Goal: Task Accomplishment & Management: Manage account settings

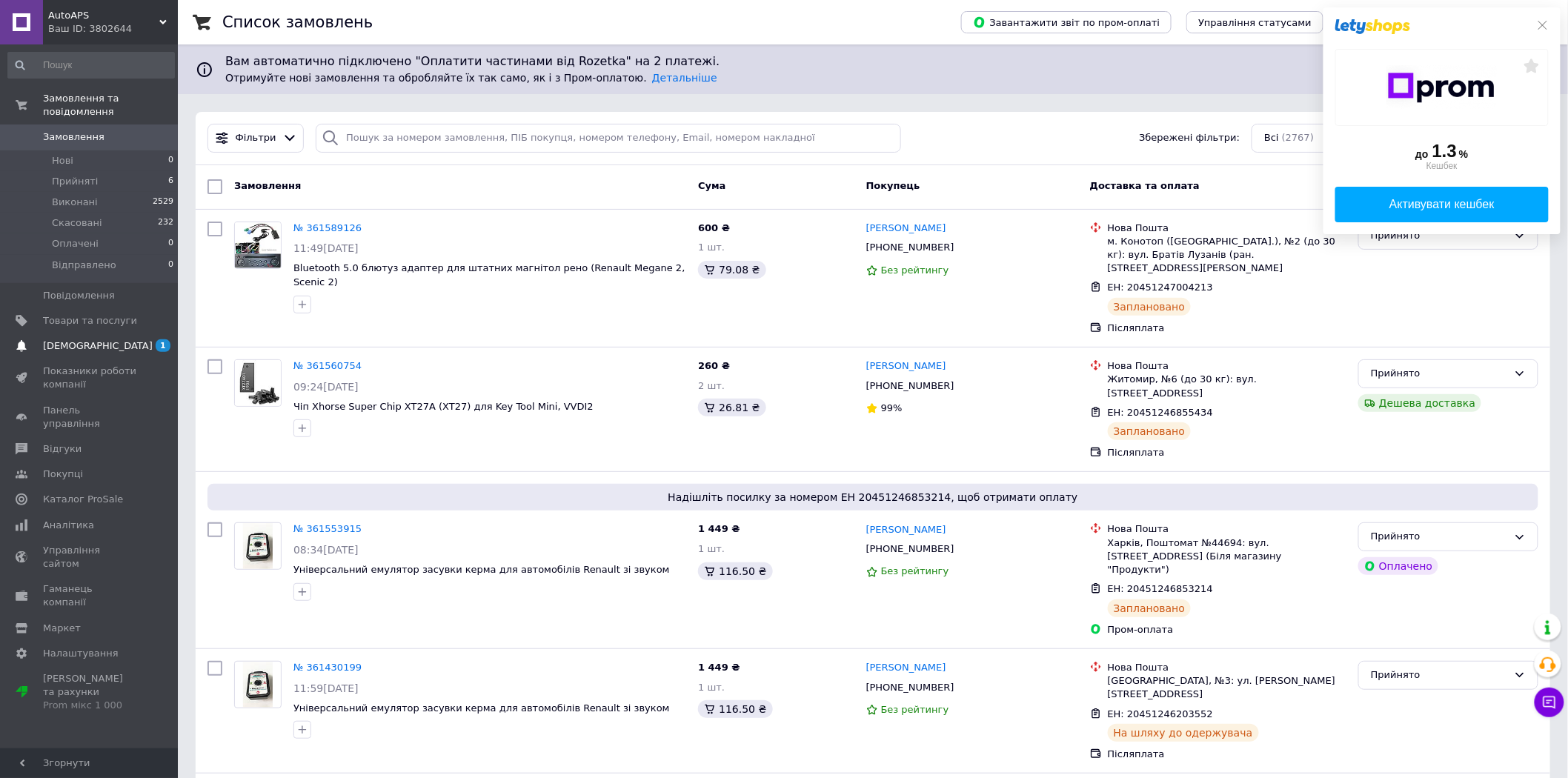
click at [130, 339] on span "[DEMOGRAPHIC_DATA]" at bounding box center [90, 346] width 94 height 14
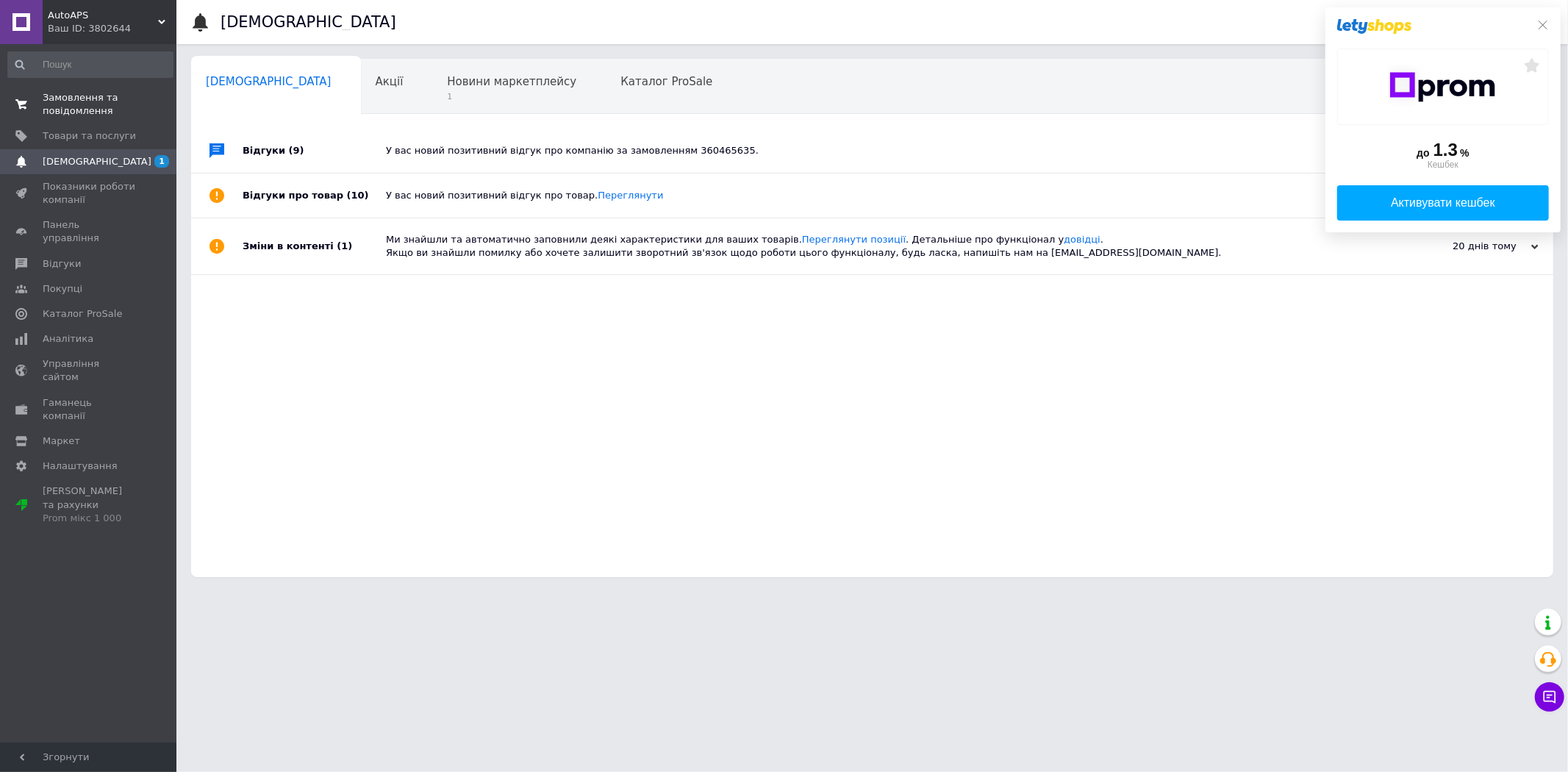
click at [103, 97] on span "Замовлення та повідомлення" at bounding box center [90, 104] width 93 height 26
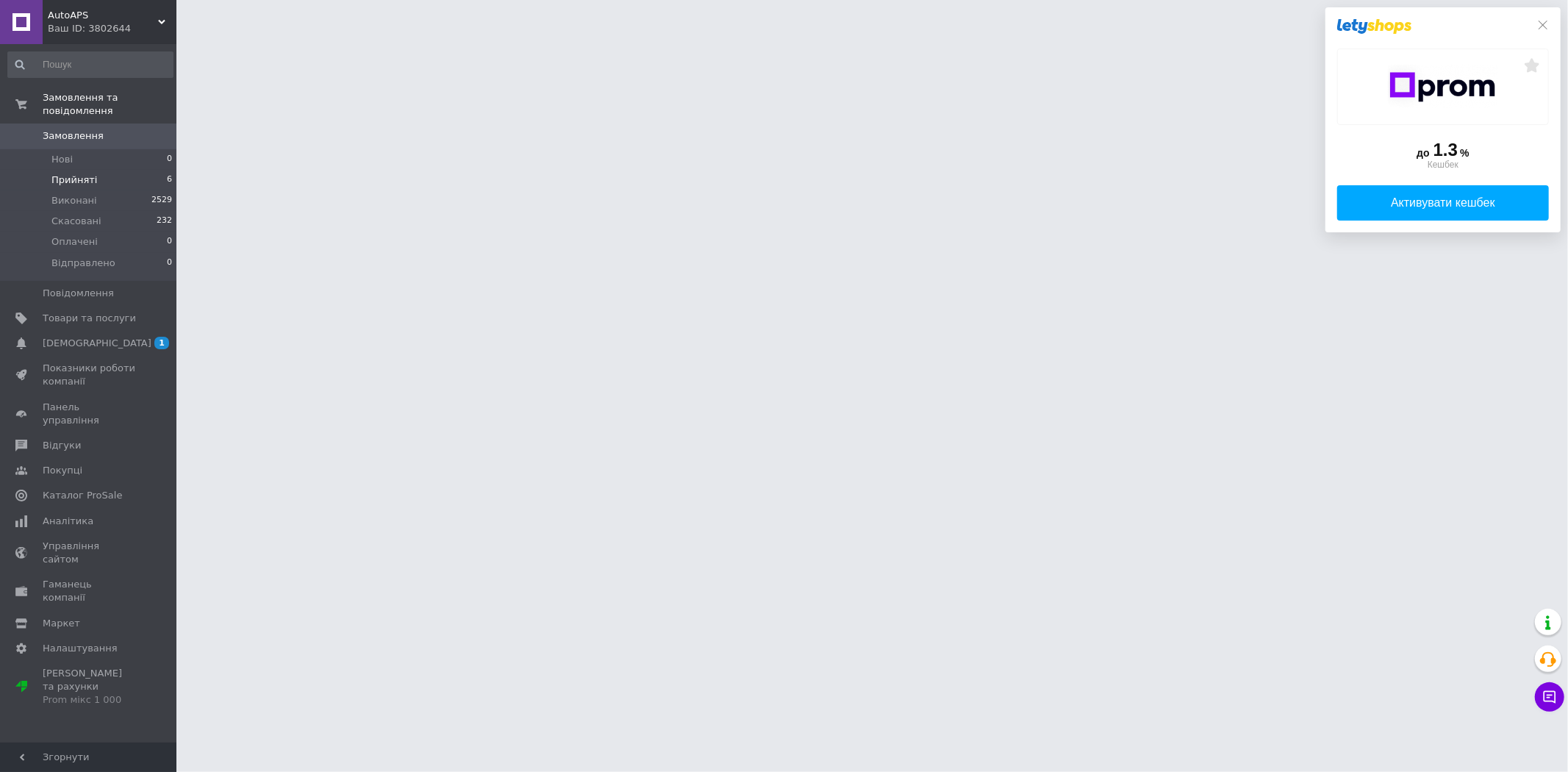
click at [147, 170] on li "Прийняті 6" at bounding box center [90, 180] width 181 height 20
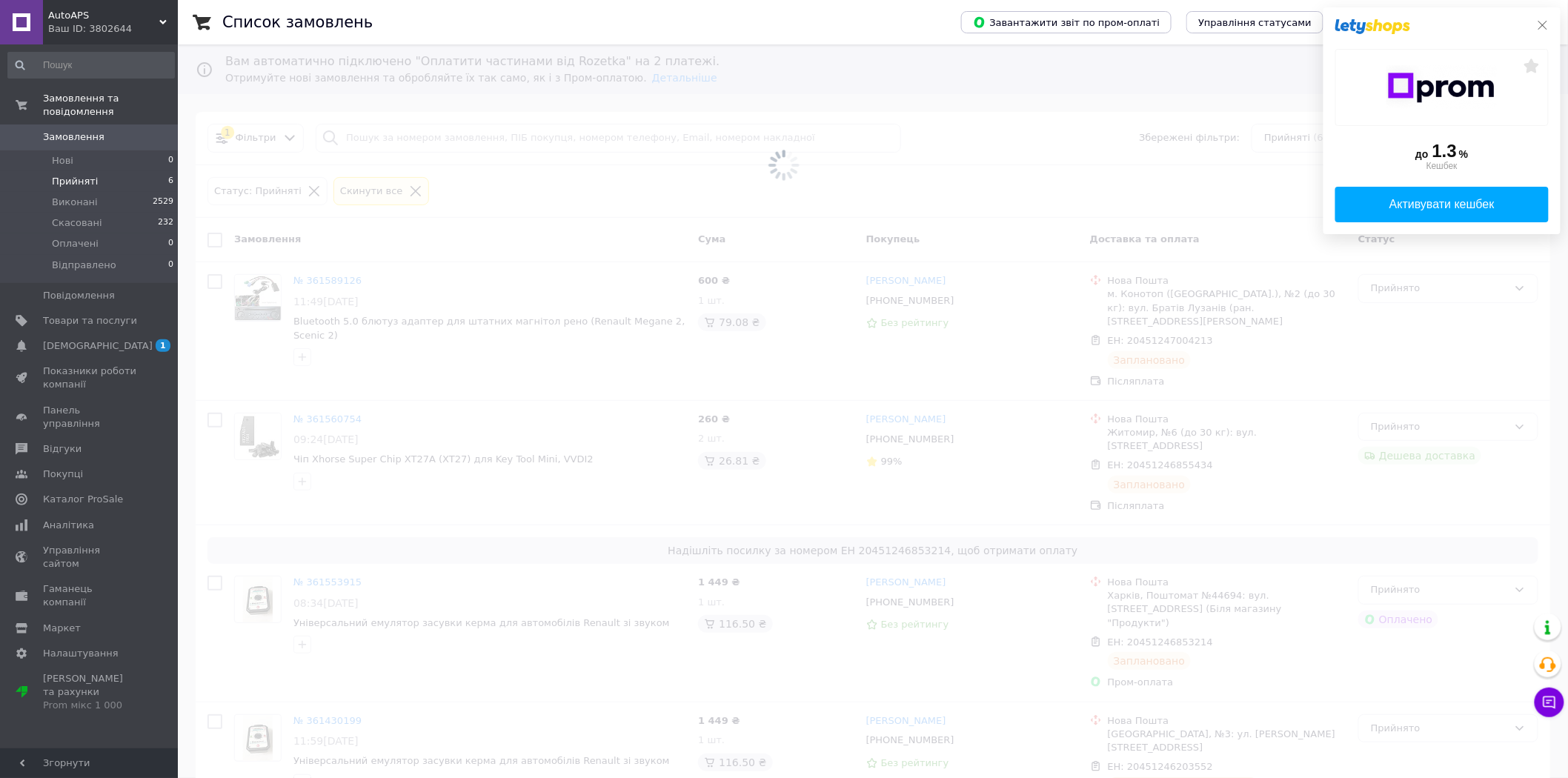
click at [1545, 19] on icon at bounding box center [1543, 25] width 12 height 12
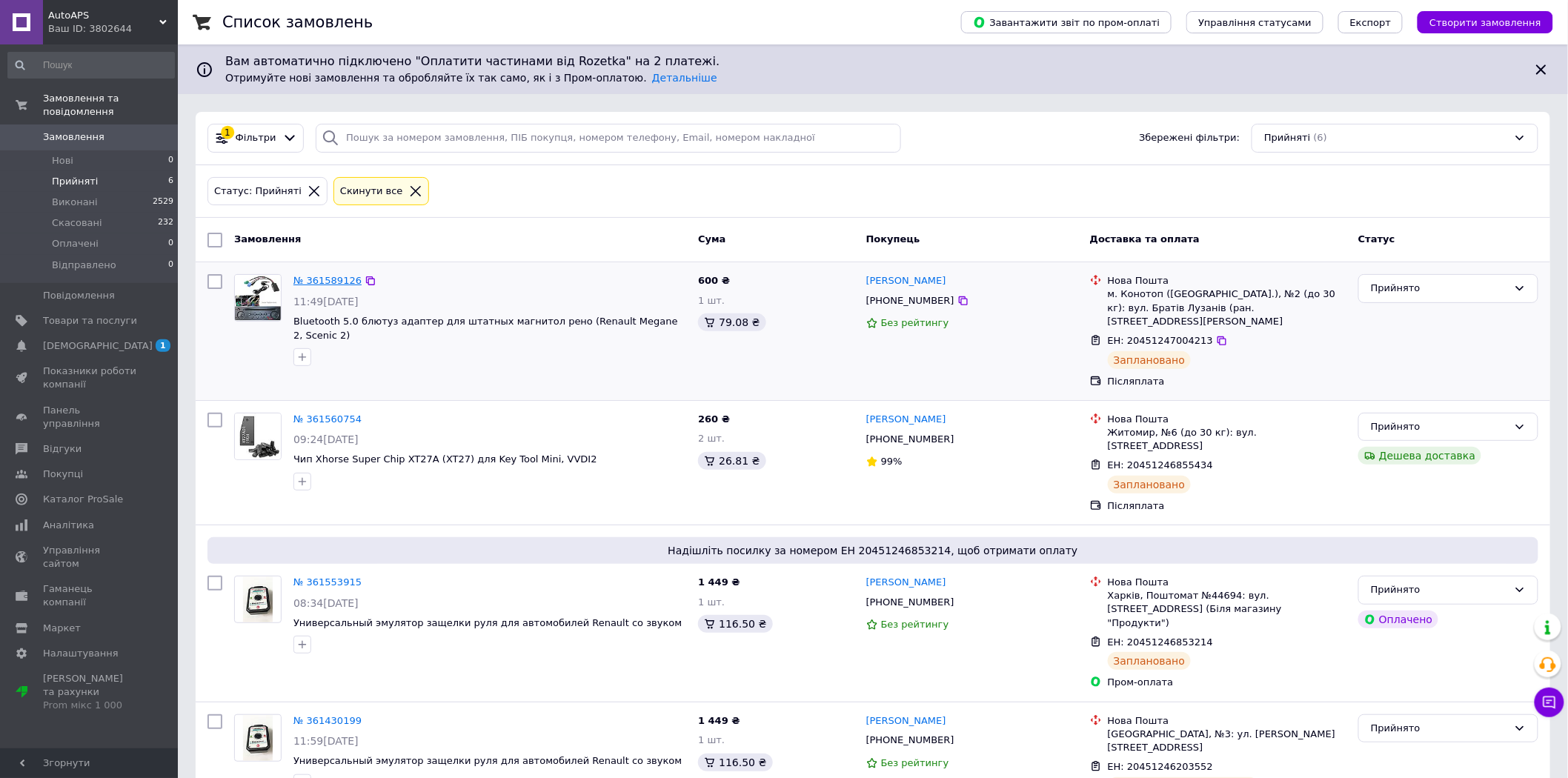
click at [324, 277] on link "№ 361589126" at bounding box center [328, 280] width 68 height 11
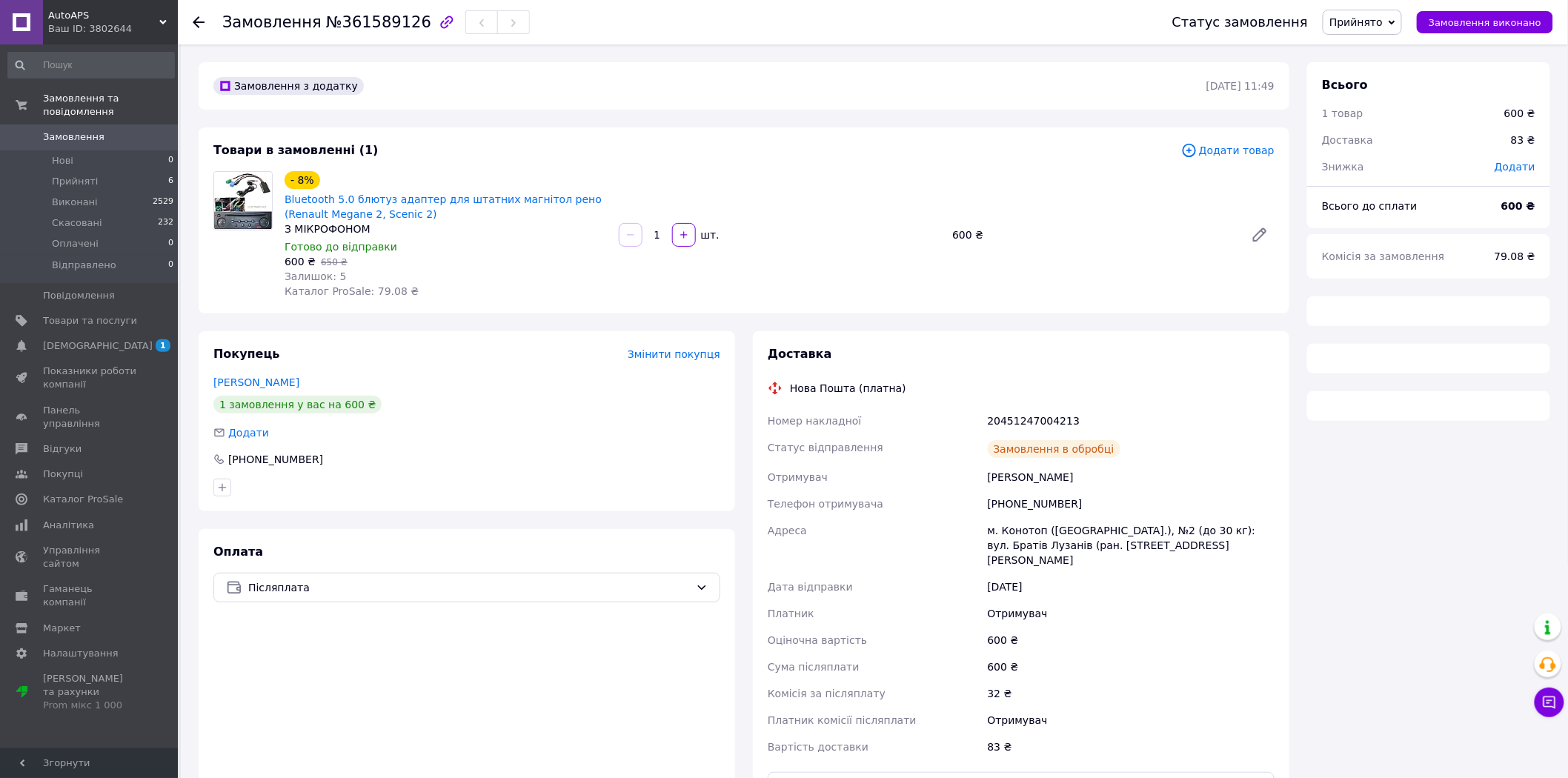
click at [1379, 27] on span "Прийнято" at bounding box center [1362, 22] width 79 height 25
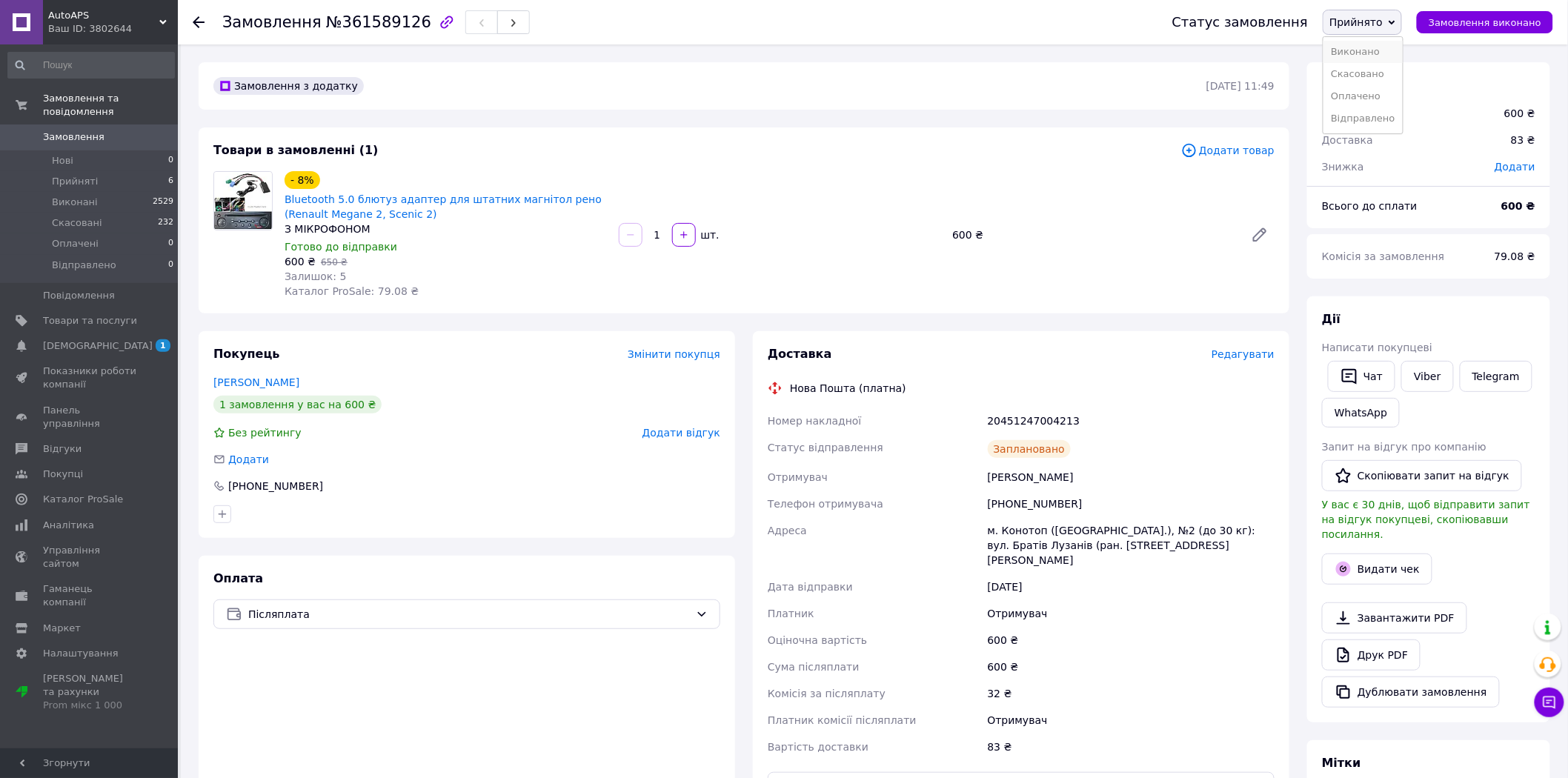
click at [1378, 49] on li "Виконано" at bounding box center [1362, 52] width 79 height 22
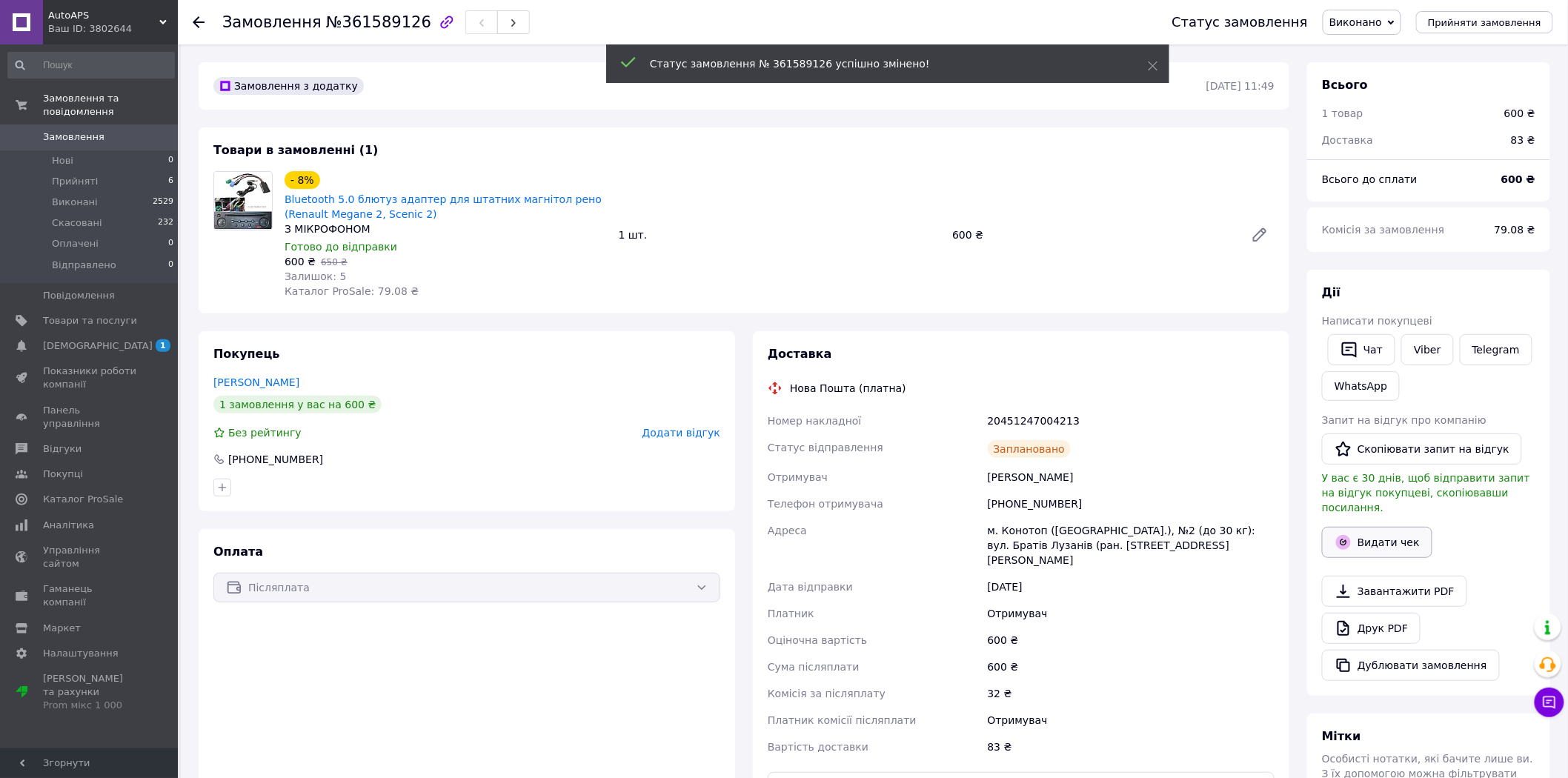
click at [1378, 540] on button "Видати чек" at bounding box center [1377, 542] width 111 height 31
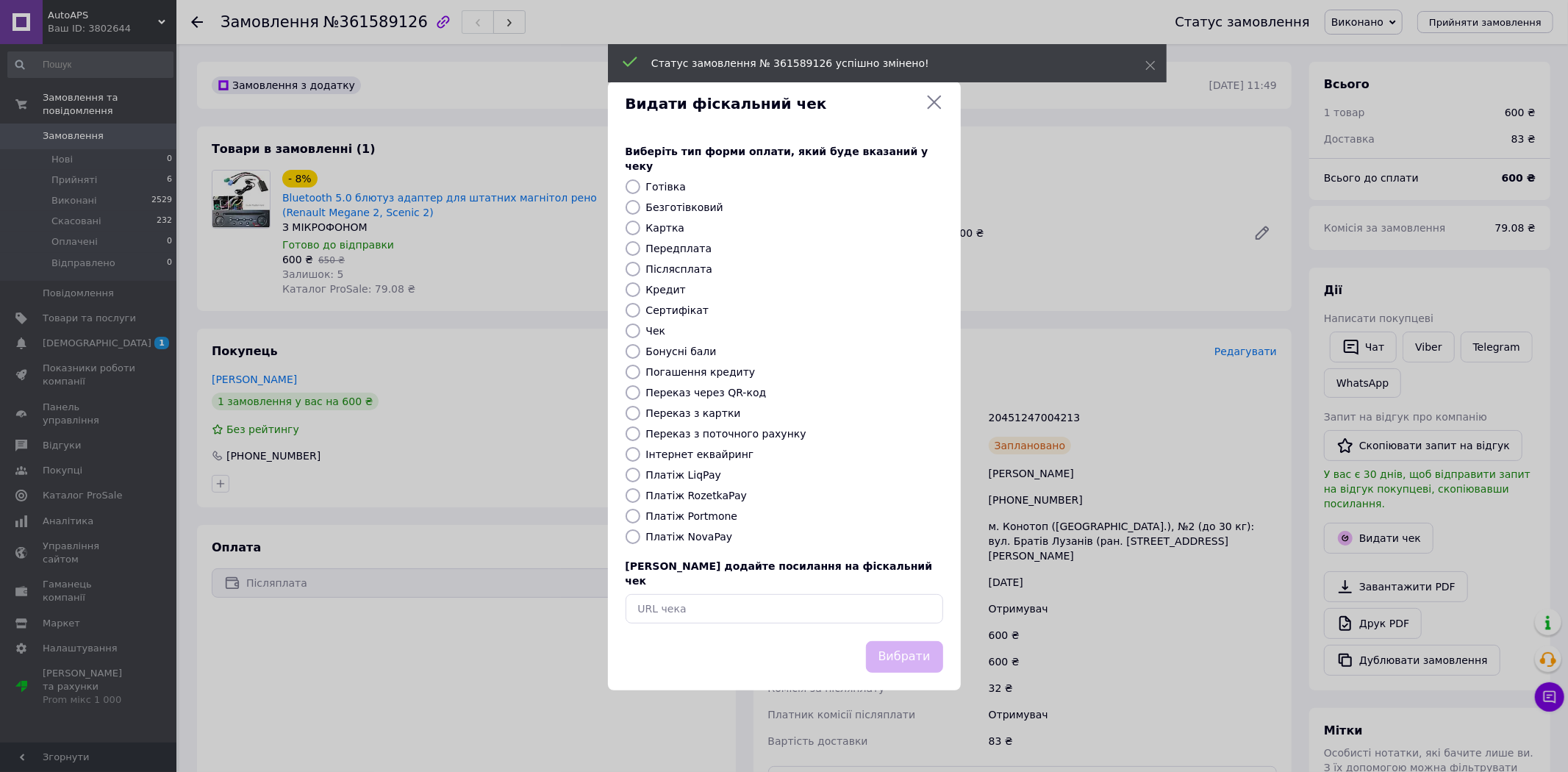
click at [688, 539] on label "Платіж NovaPay" at bounding box center [689, 537] width 87 height 12
click at [641, 539] on input "Платіж NovaPay" at bounding box center [633, 537] width 15 height 15
radio input "true"
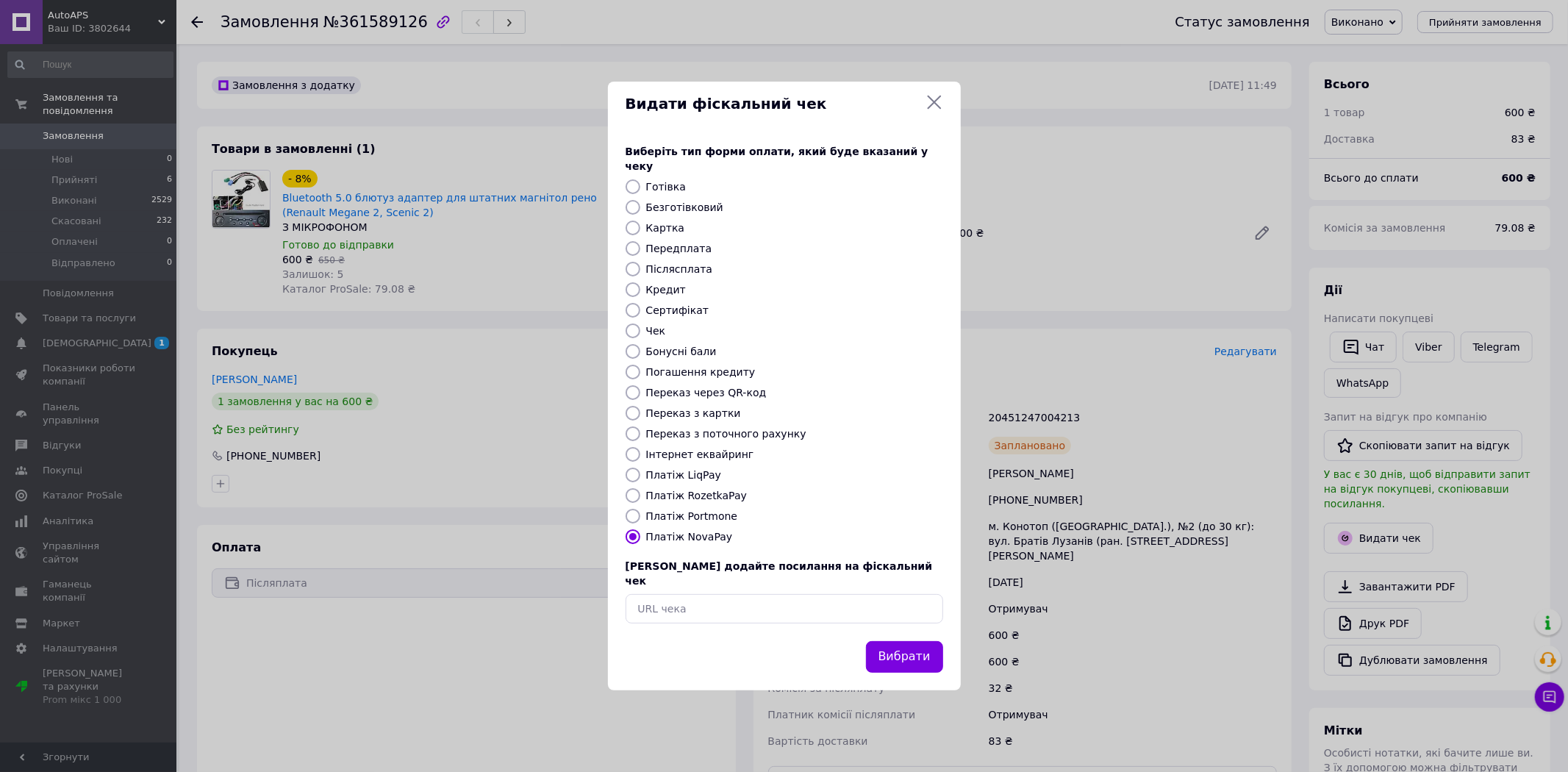
click at [933, 111] on icon at bounding box center [934, 102] width 17 height 17
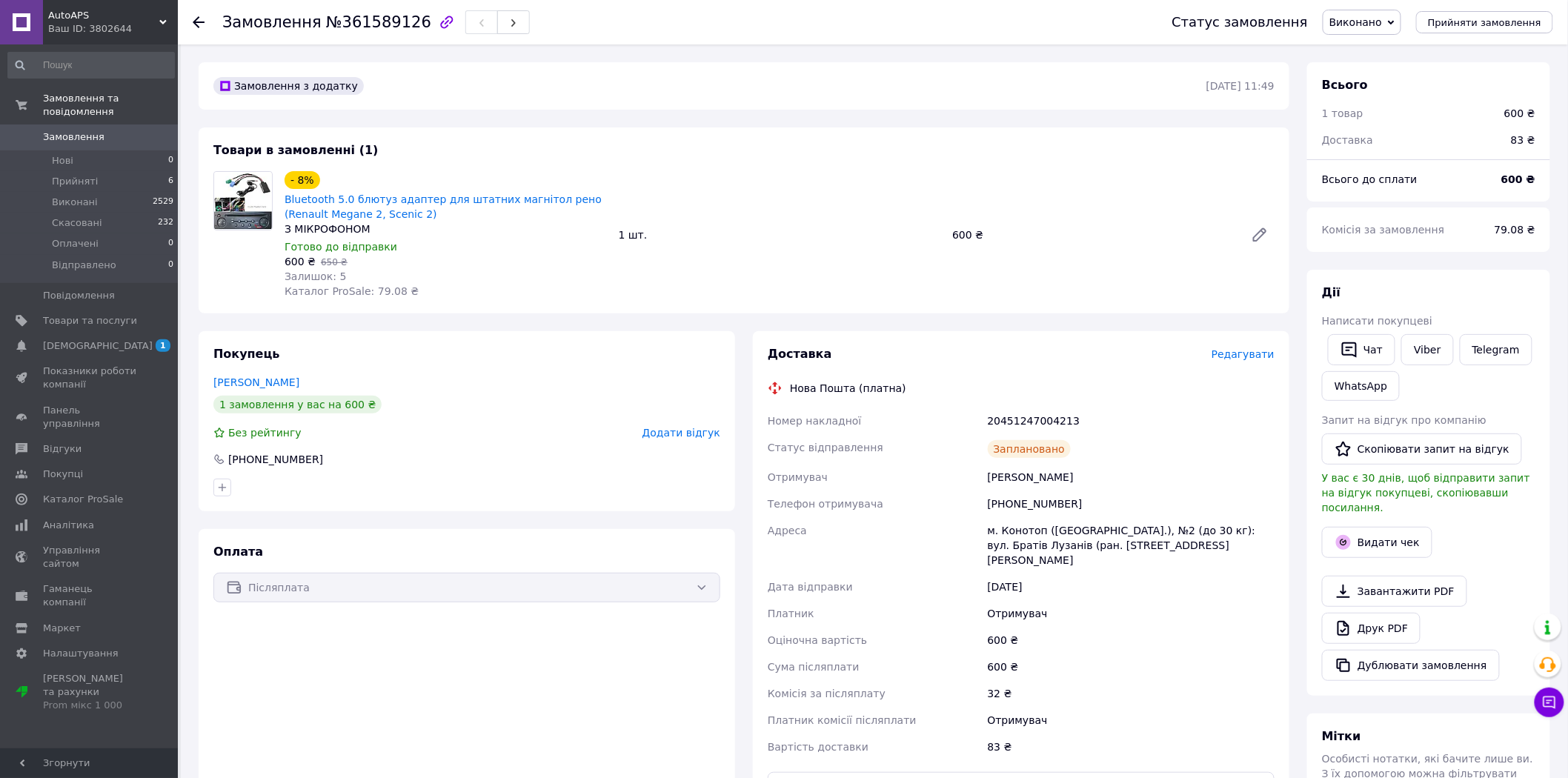
click at [1364, 24] on span "Виконано" at bounding box center [1355, 22] width 52 height 12
click at [1372, 49] on li "Прийнято" at bounding box center [1362, 52] width 79 height 22
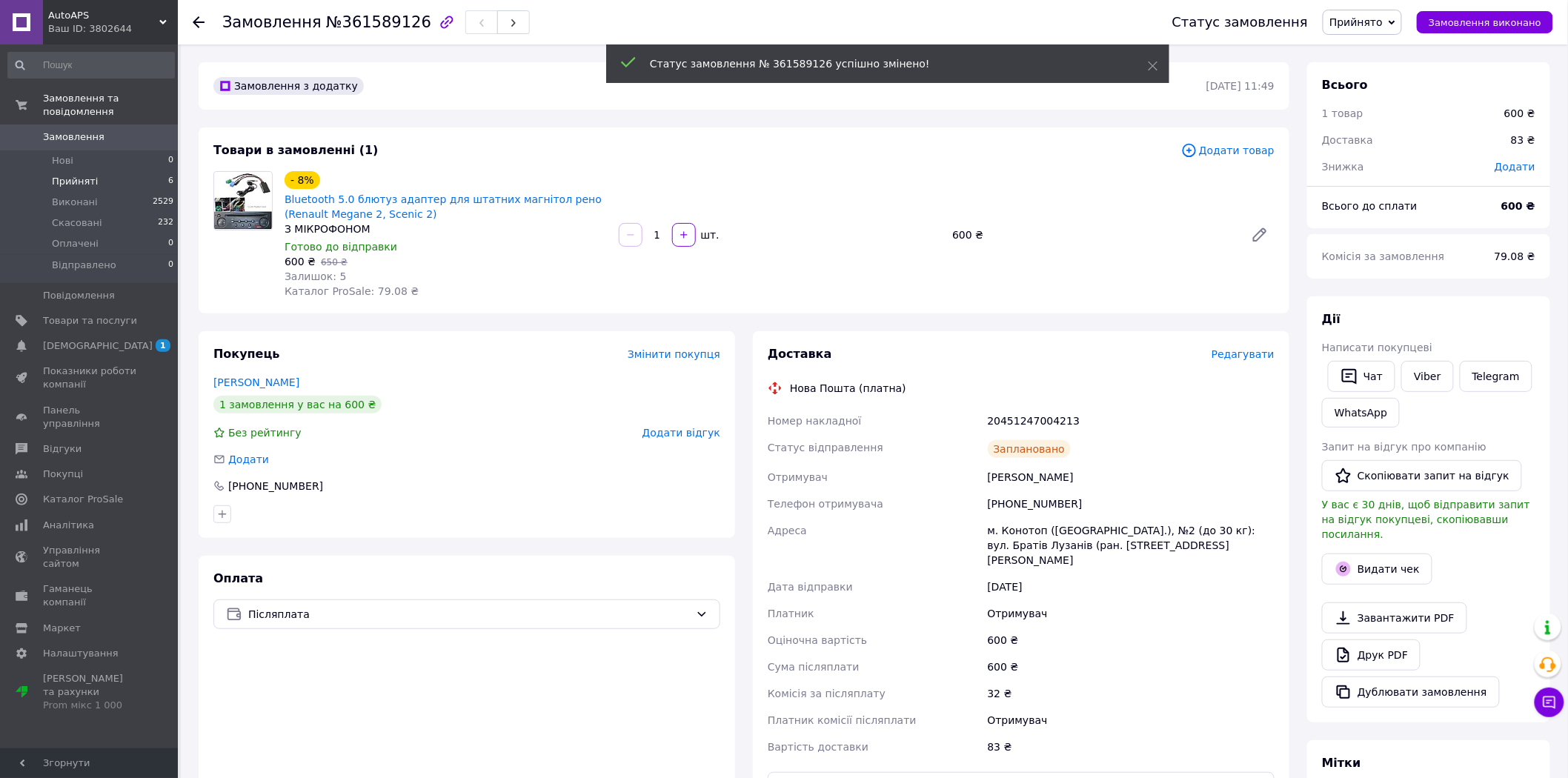
click at [129, 172] on li "Прийняті 6" at bounding box center [91, 181] width 182 height 20
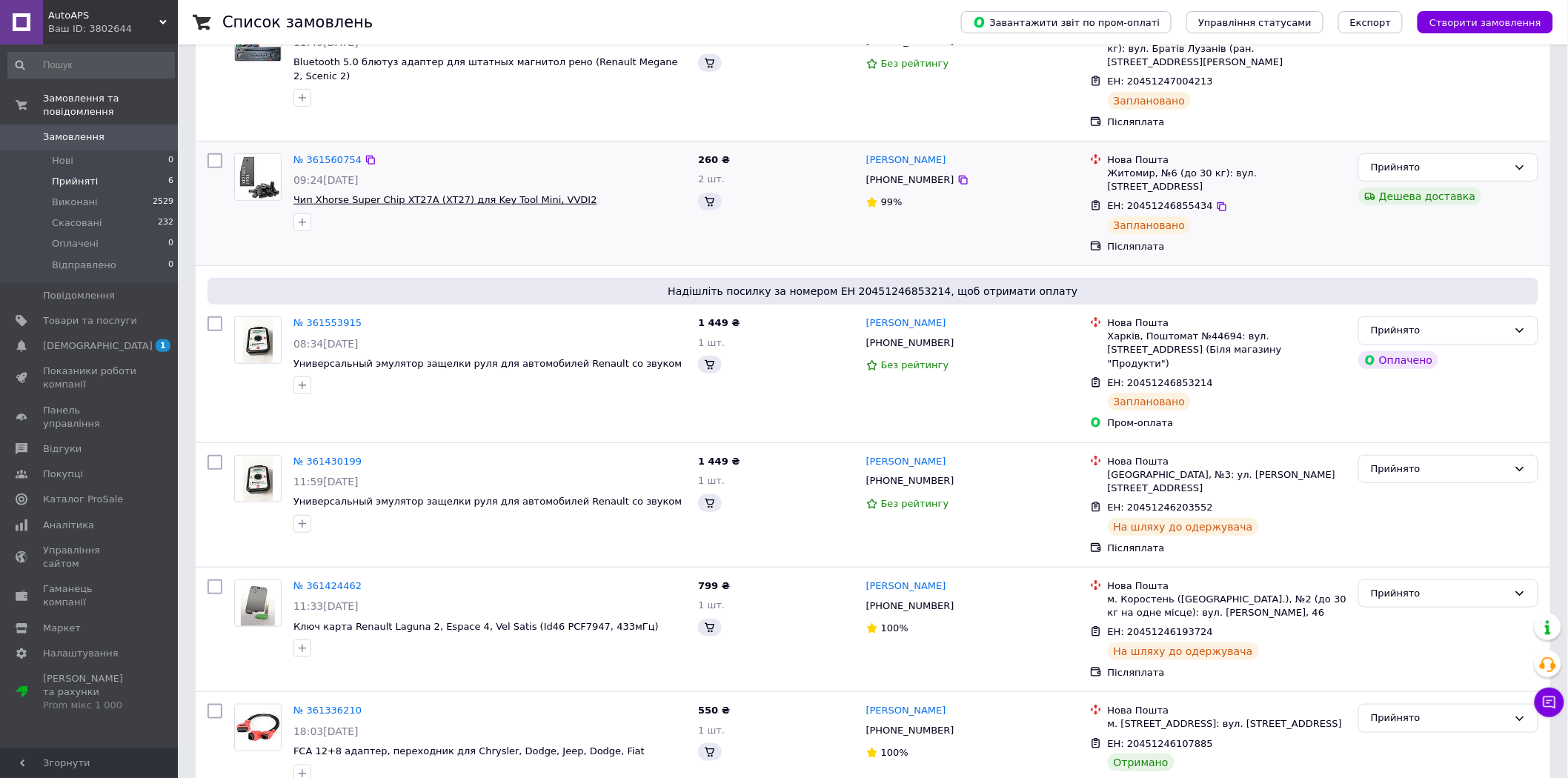
scroll to position [262, 0]
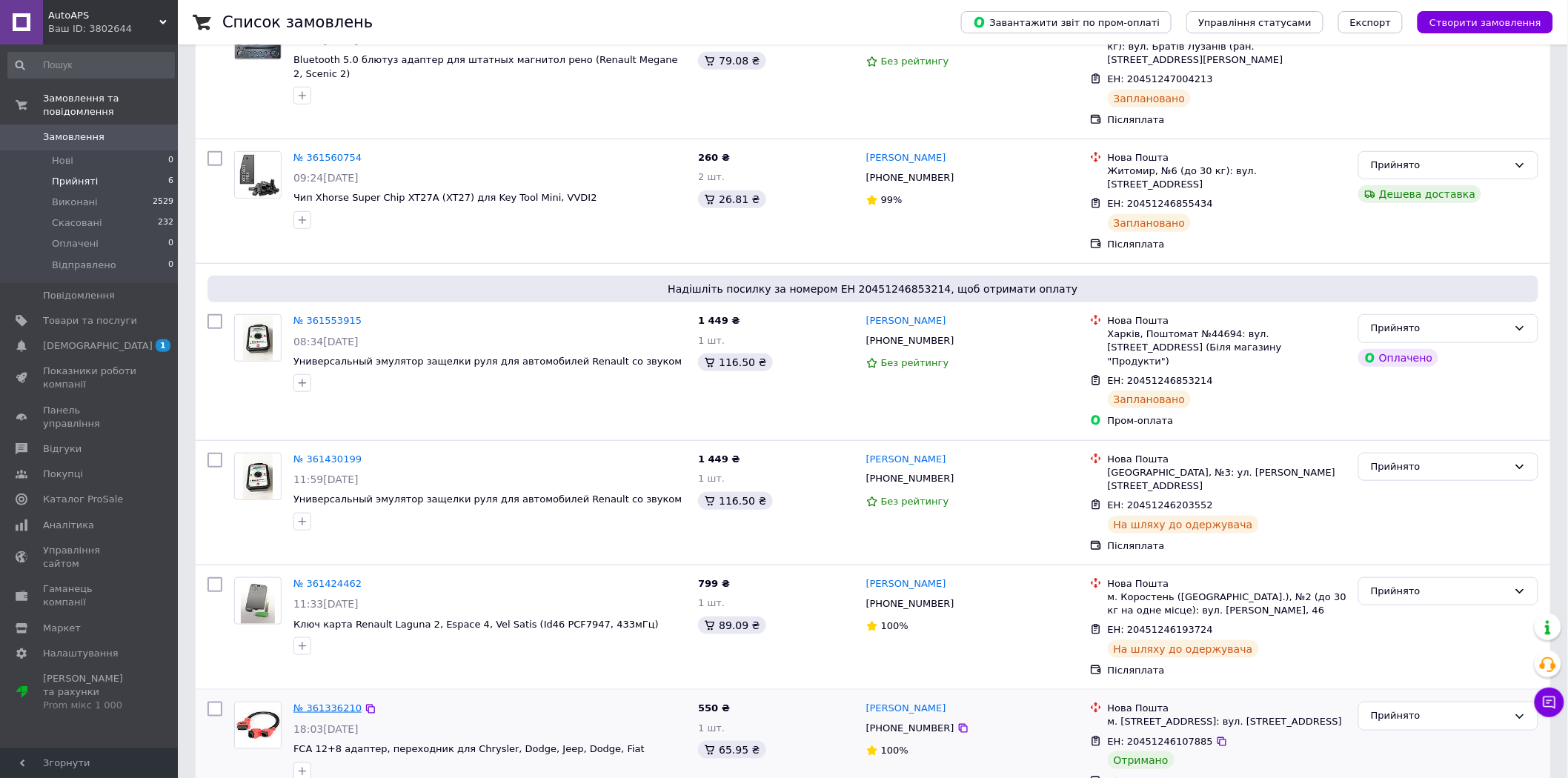
click at [315, 703] on link "№ 361336210" at bounding box center [328, 708] width 68 height 11
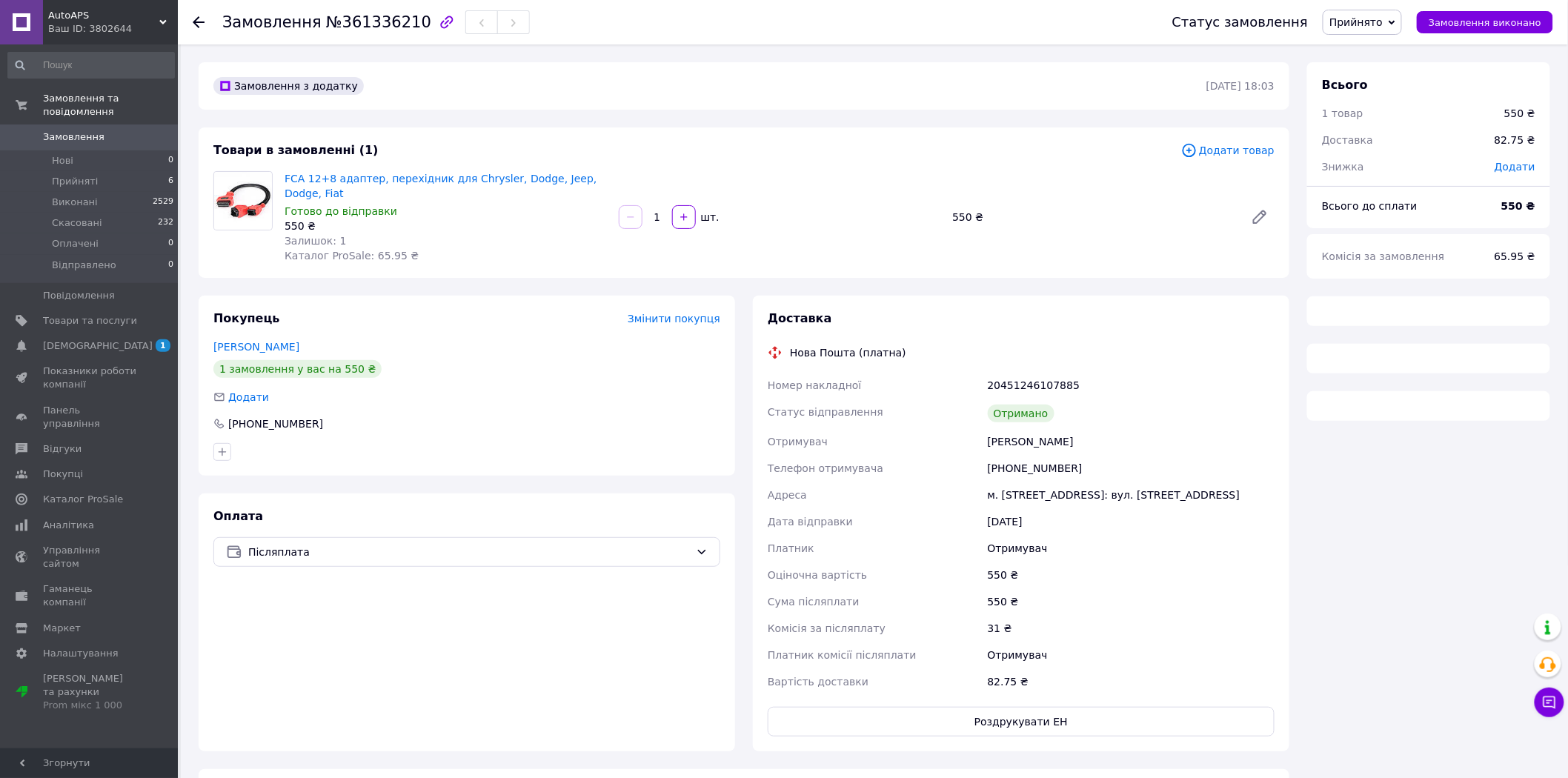
click at [1390, 13] on span "Прийнято" at bounding box center [1362, 22] width 79 height 25
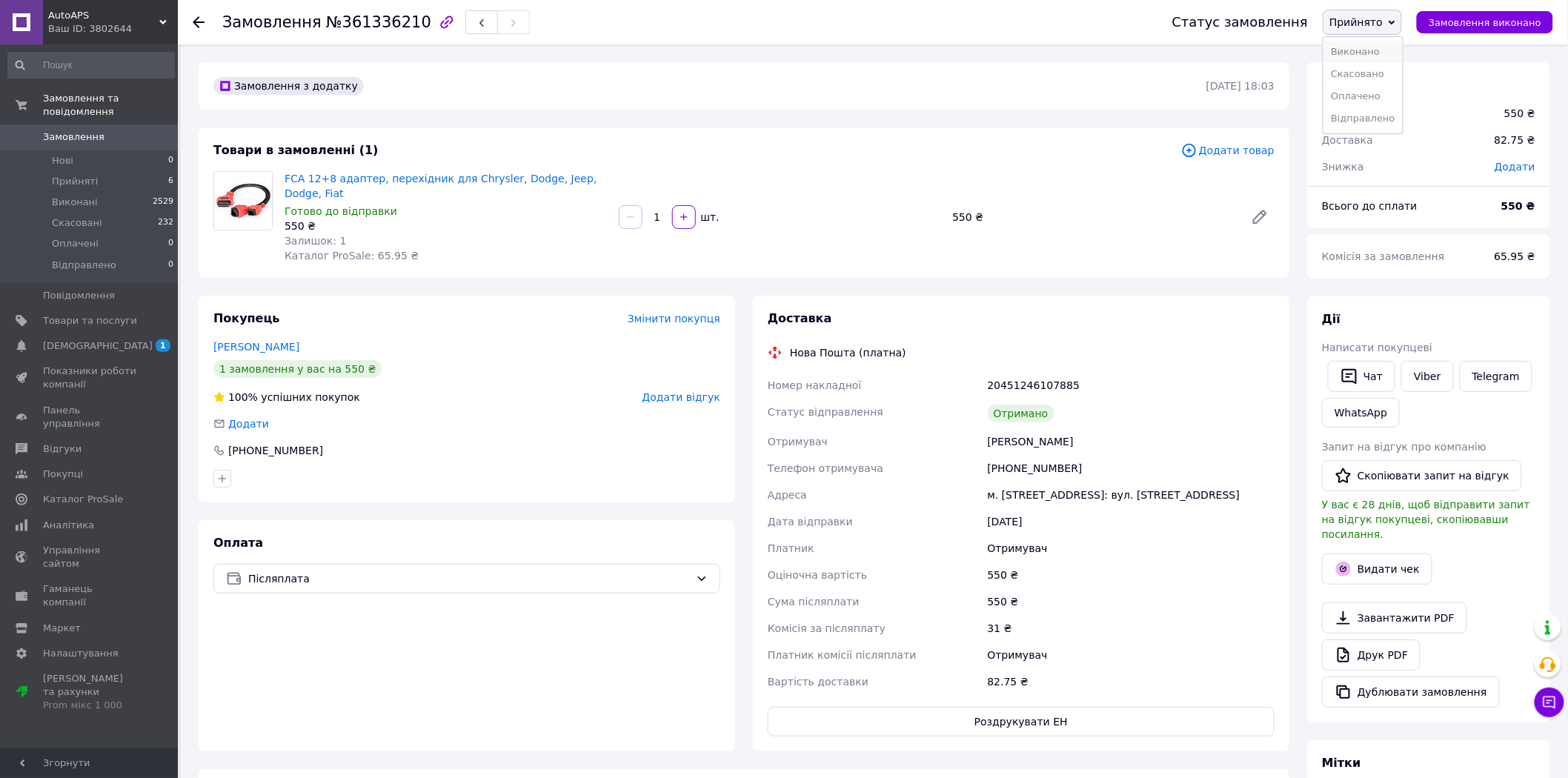
click at [1379, 47] on li "Виконано" at bounding box center [1362, 52] width 79 height 22
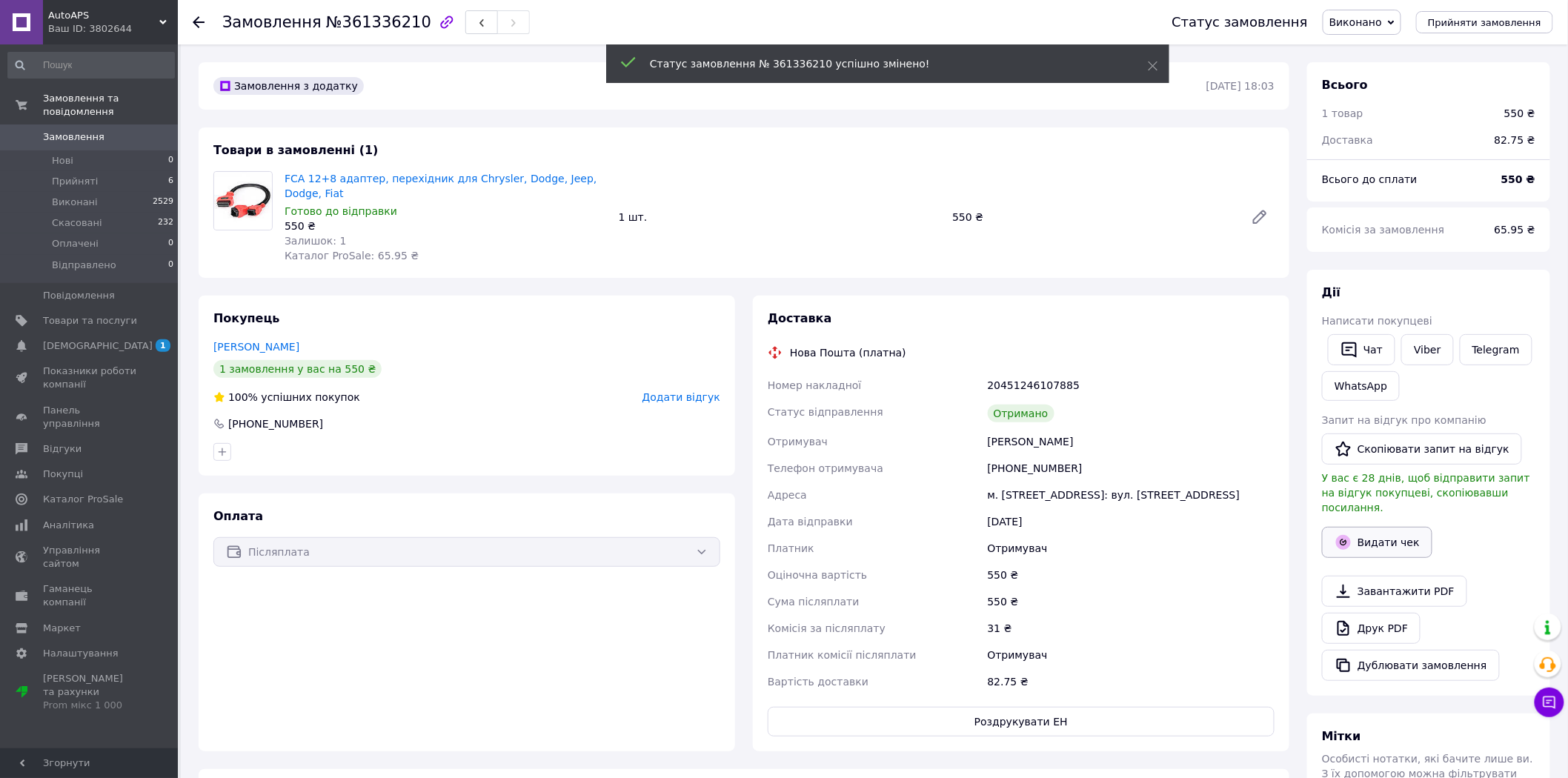
click at [1368, 527] on button "Видати чек" at bounding box center [1377, 542] width 111 height 31
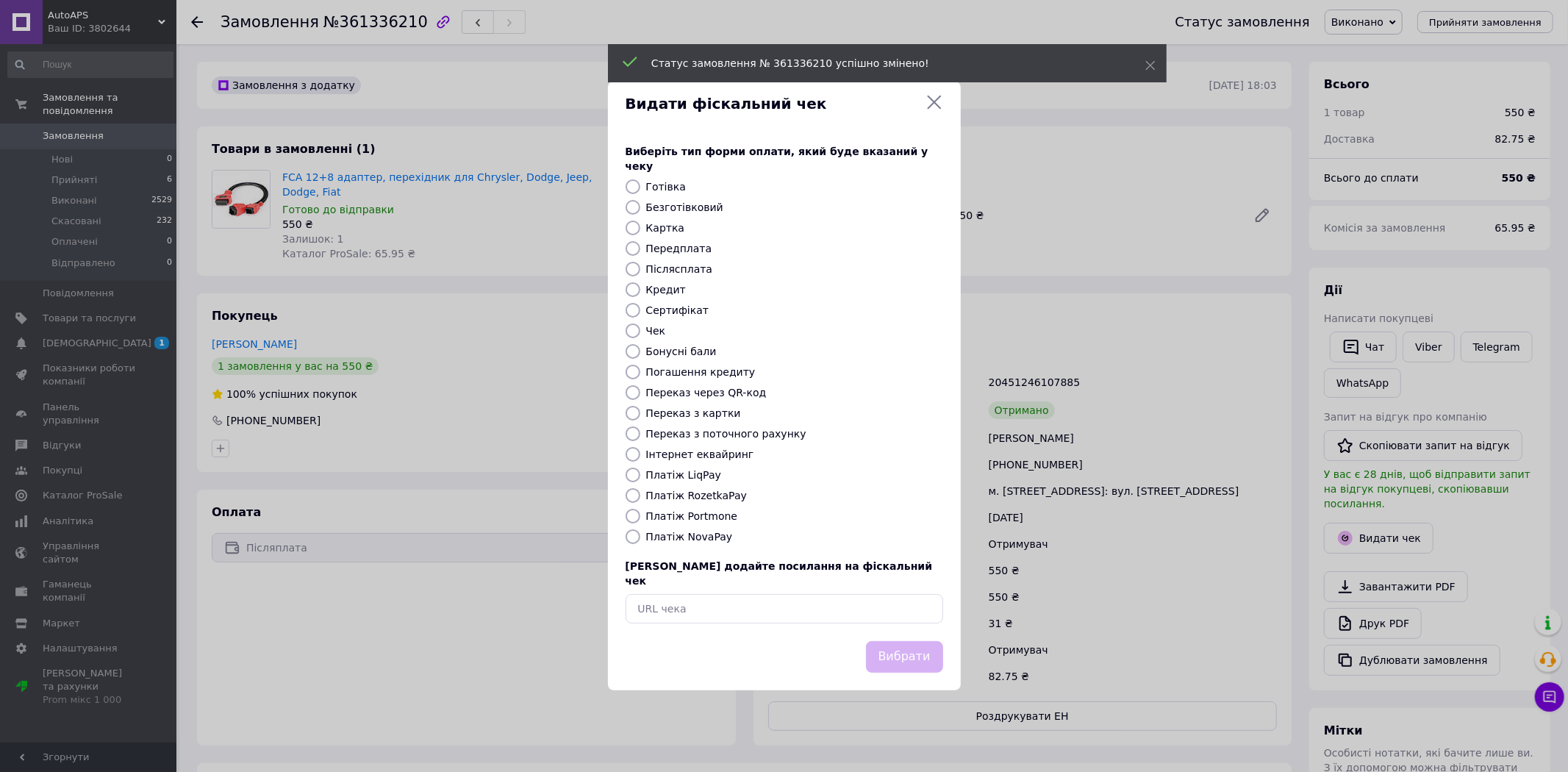
click at [641, 537] on div at bounding box center [632, 537] width 20 height 15
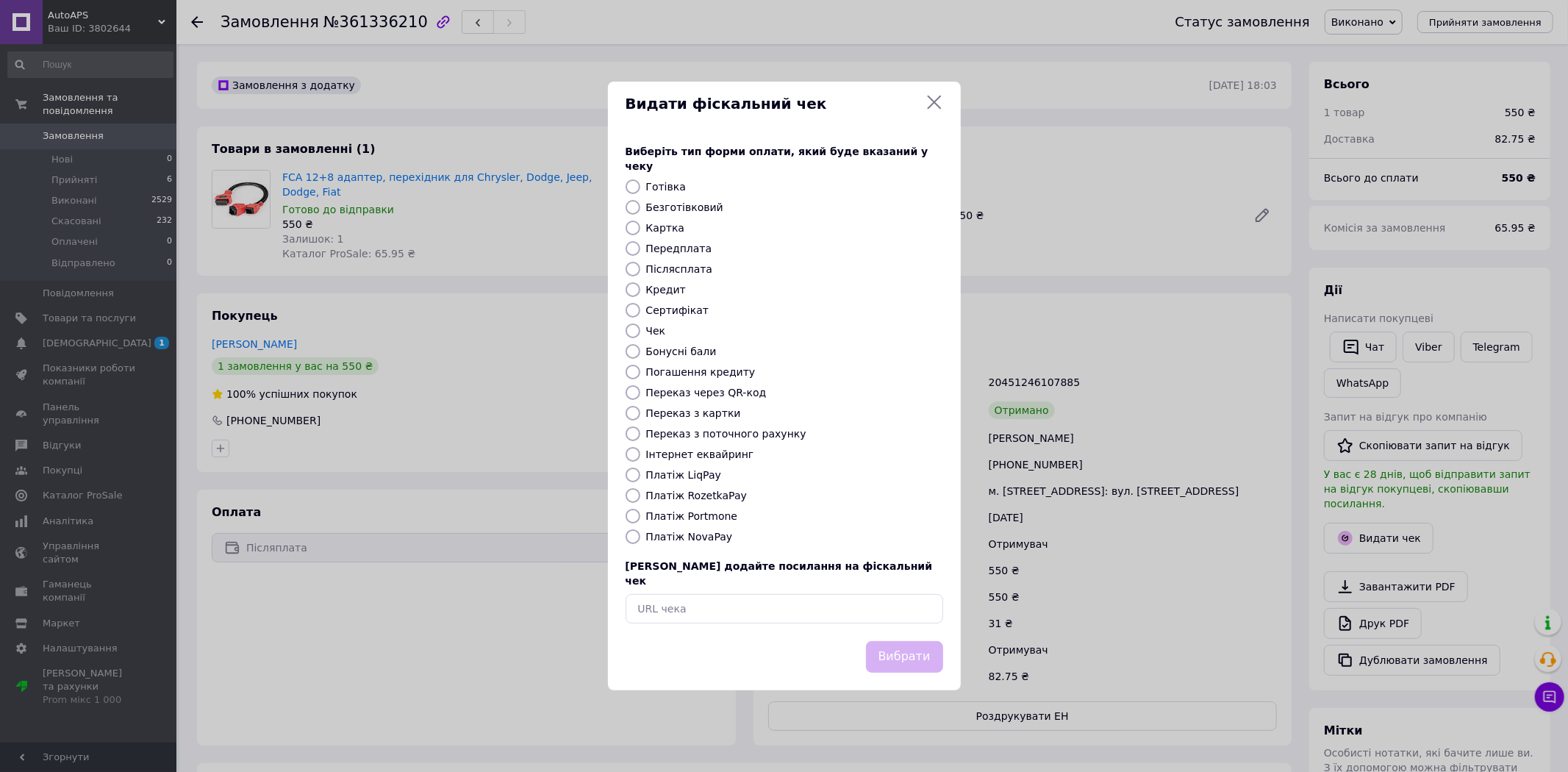
click at [631, 533] on input "Платіж NovaPay" at bounding box center [633, 537] width 15 height 15
radio input "true"
click at [884, 642] on button "Вибрати" at bounding box center [904, 658] width 78 height 32
